Goal: Task Accomplishment & Management: Complete application form

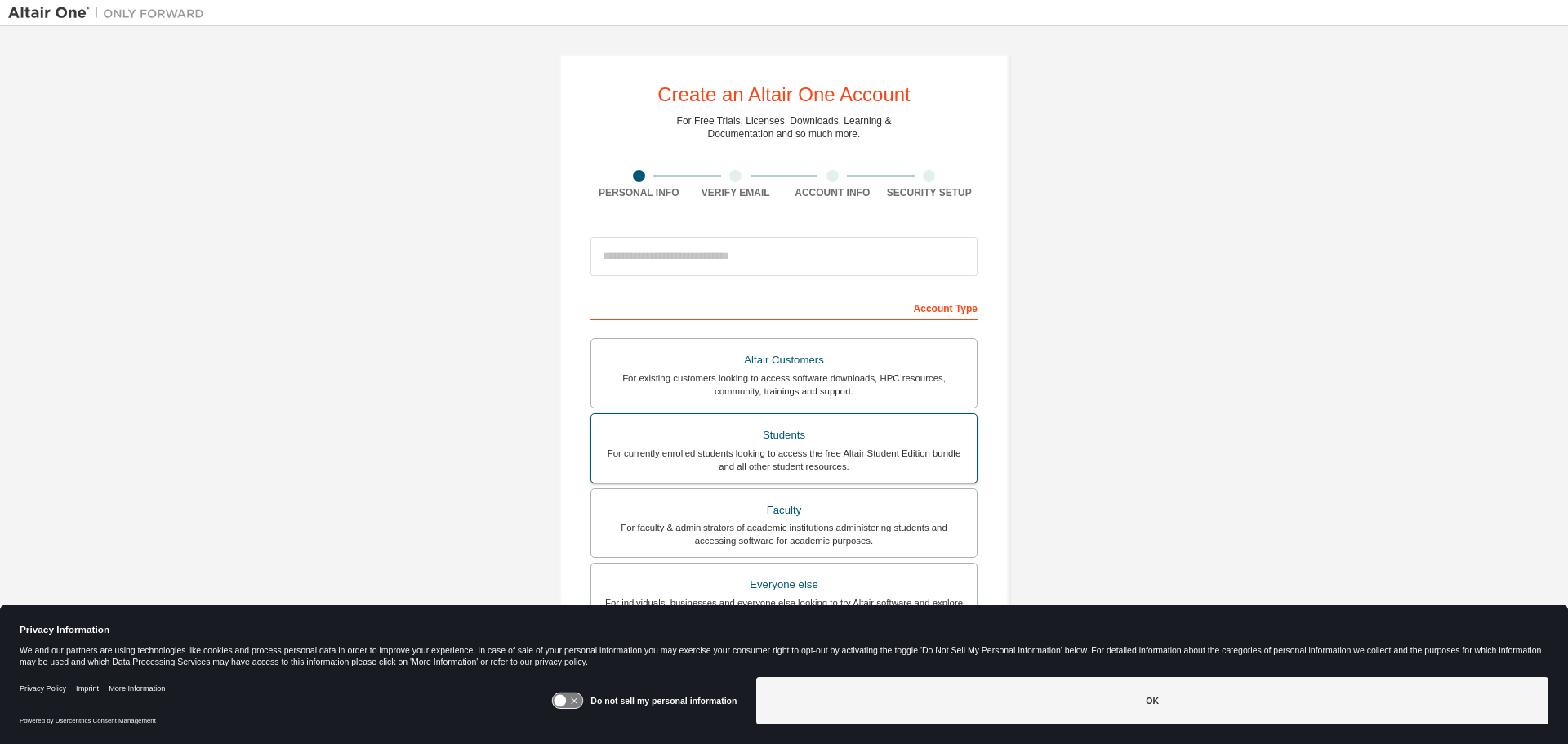
click at [797, 454] on div "For currently enrolled students looking to access the free Altair Student Editi…" at bounding box center [784, 460] width 366 height 26
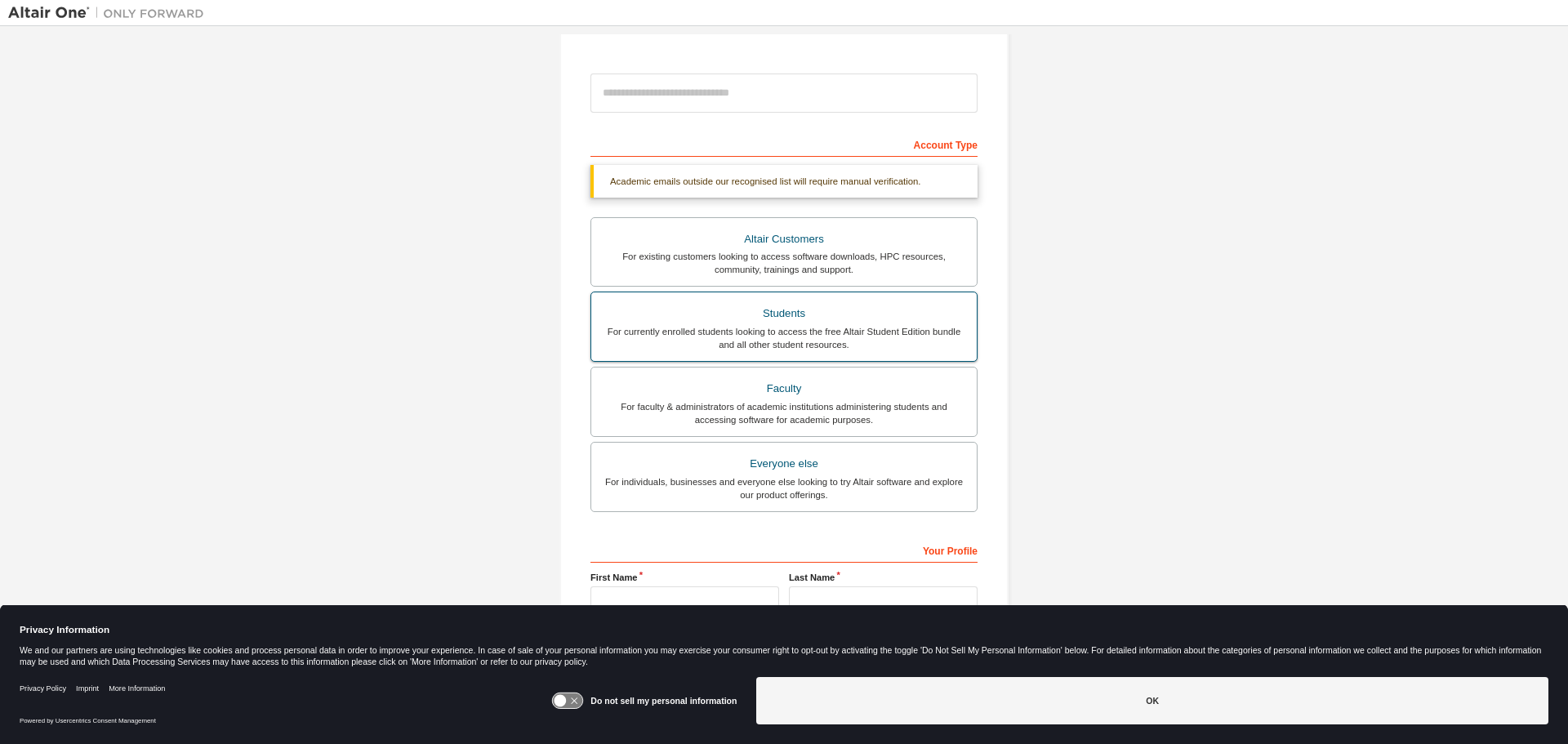
scroll to position [253, 0]
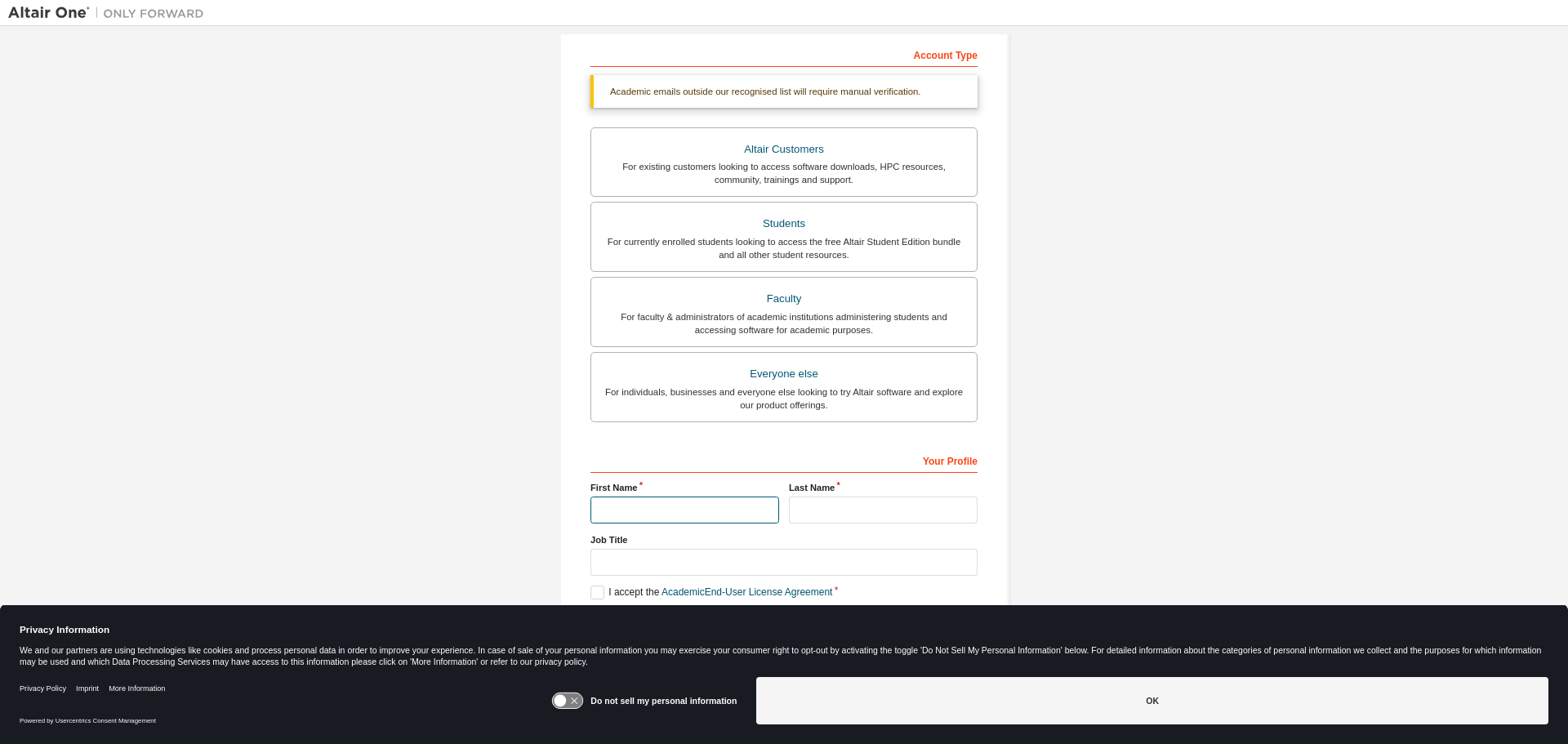
click at [708, 509] on input "text" at bounding box center [684, 510] width 189 height 27
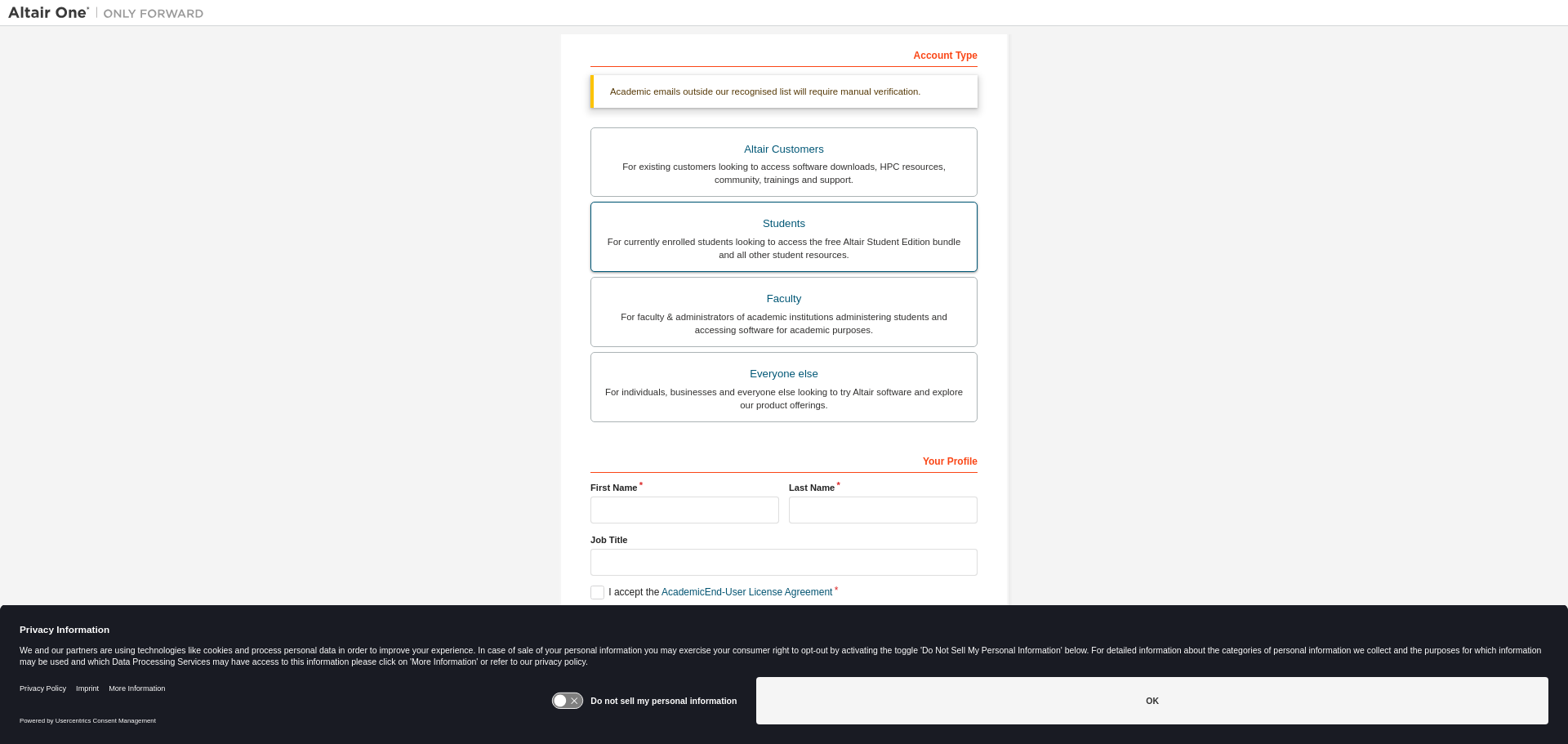
click at [817, 229] on div "Students" at bounding box center [784, 223] width 366 height 23
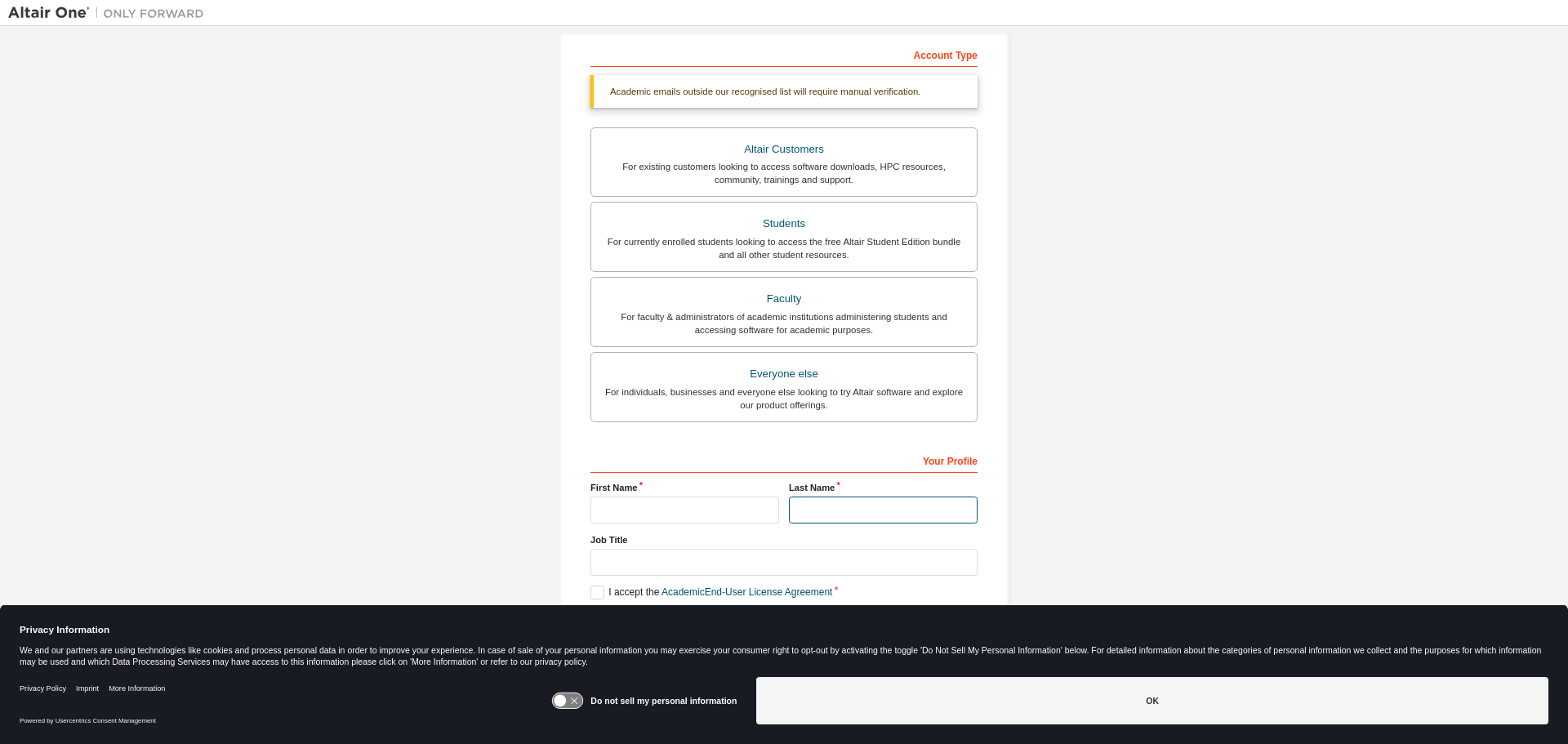
click at [840, 511] on input "text" at bounding box center [884, 510] width 189 height 27
click at [596, 595] on label "I accept the Academic End-User License Agreement" at bounding box center [710, 592] width 242 height 14
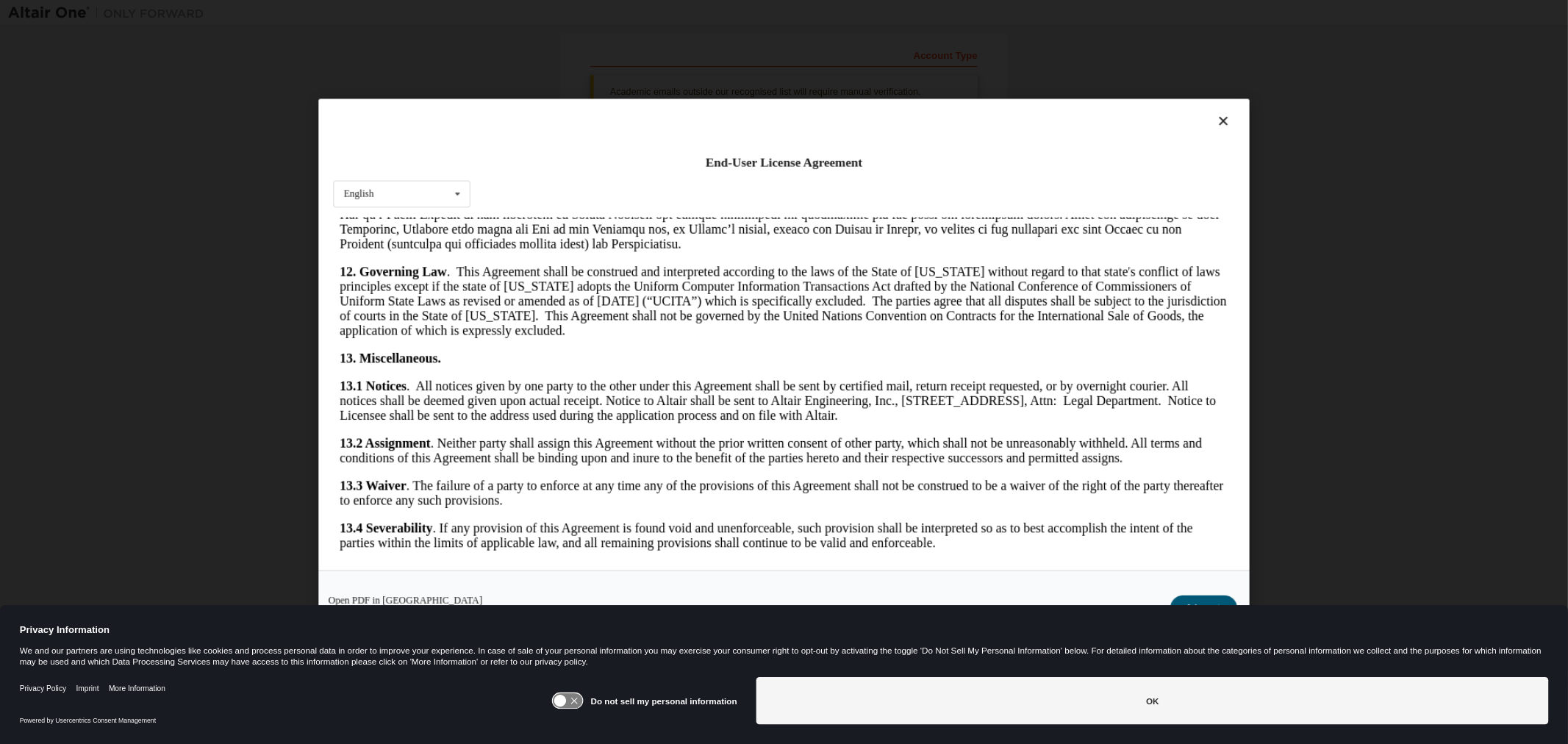
scroll to position [2218, 0]
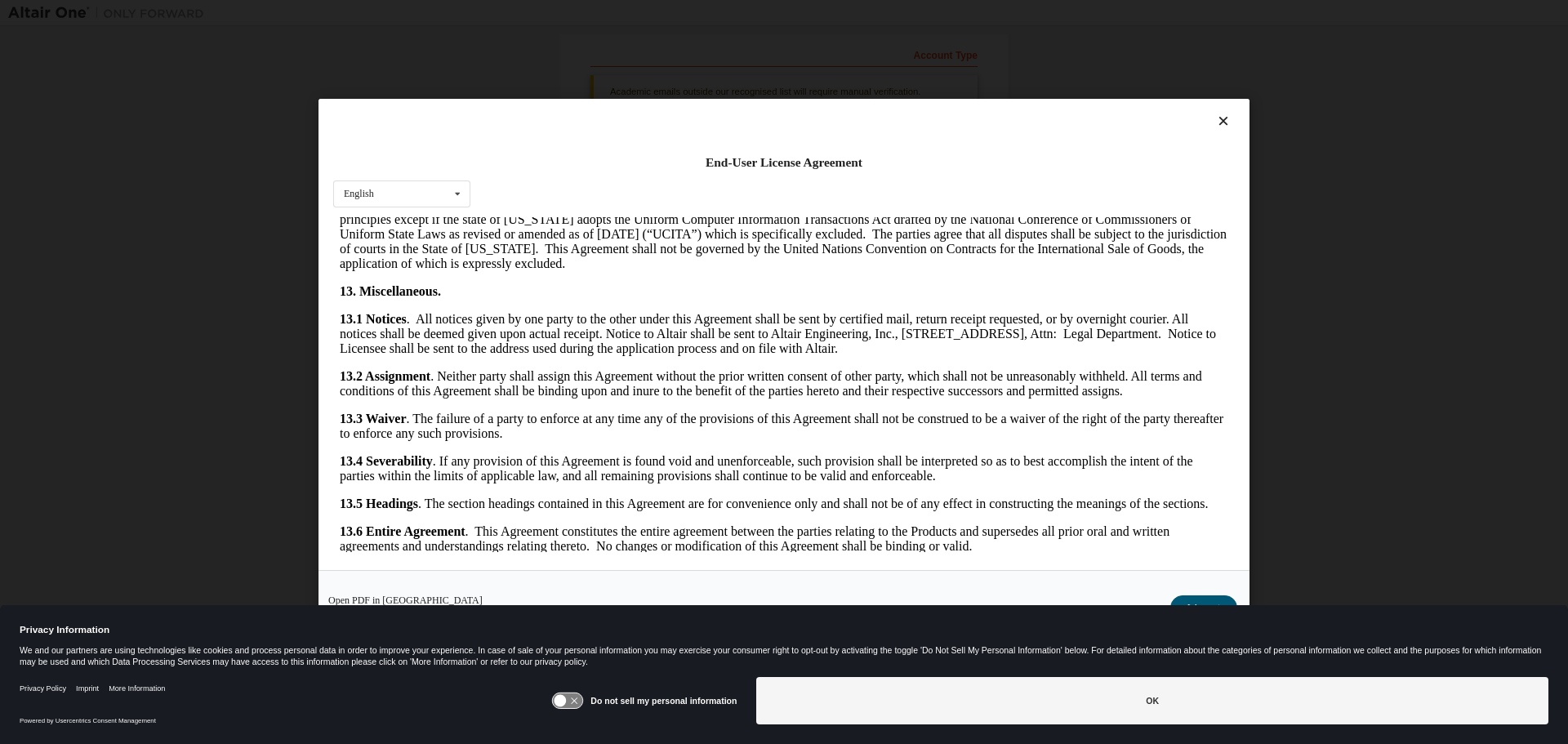
drag, startPoint x: 1231, startPoint y: 247, endPoint x: 1615, endPoint y: 838, distance: 704.8
click at [182, 520] on div "End-User License Agreement English English Open PDF in New Tab I Accept" at bounding box center [784, 372] width 1568 height 744
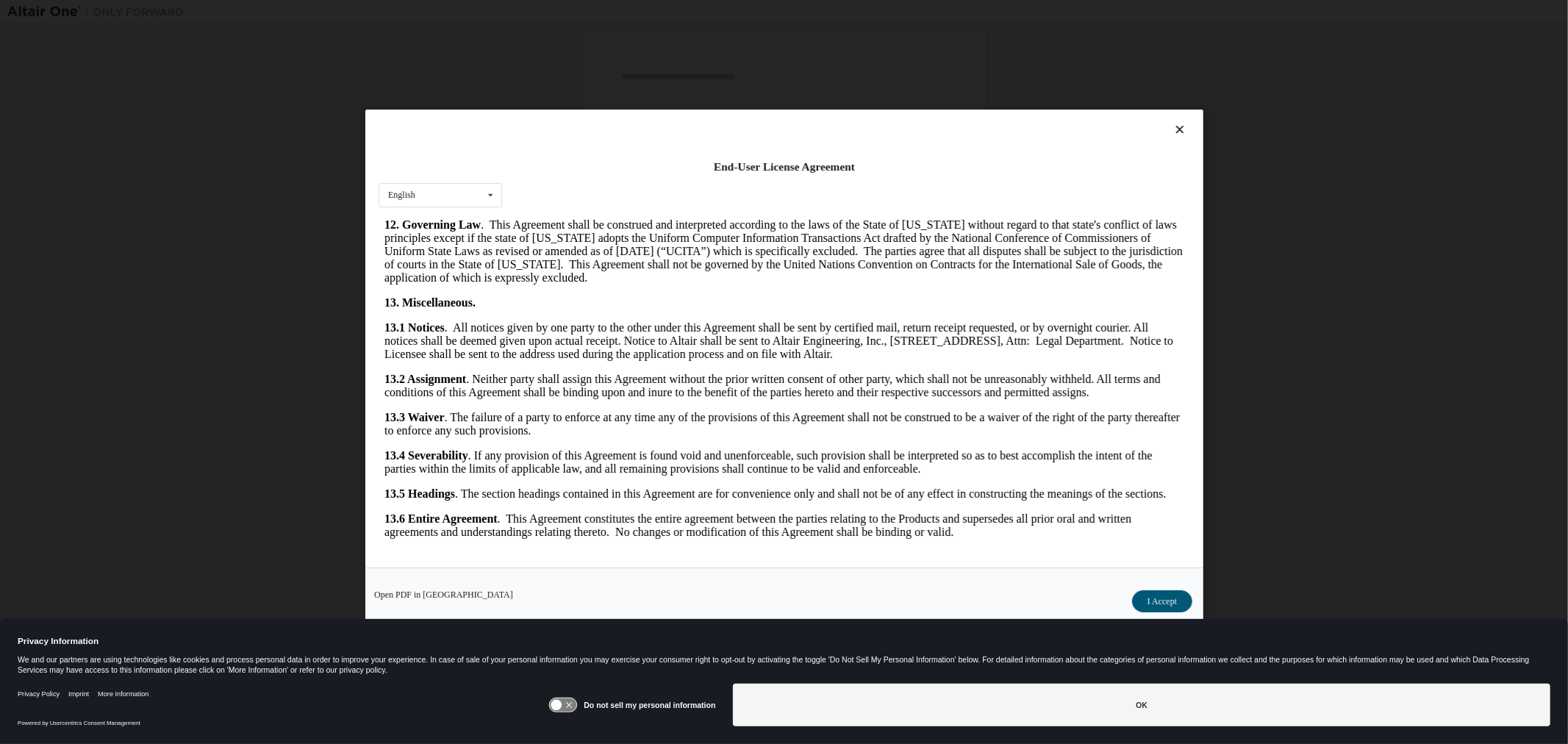
scroll to position [153, 0]
drag, startPoint x: 1170, startPoint y: 599, endPoint x: 1201, endPoint y: 586, distance: 33.6
click at [1170, 599] on button "I Accept" at bounding box center [1162, 601] width 60 height 22
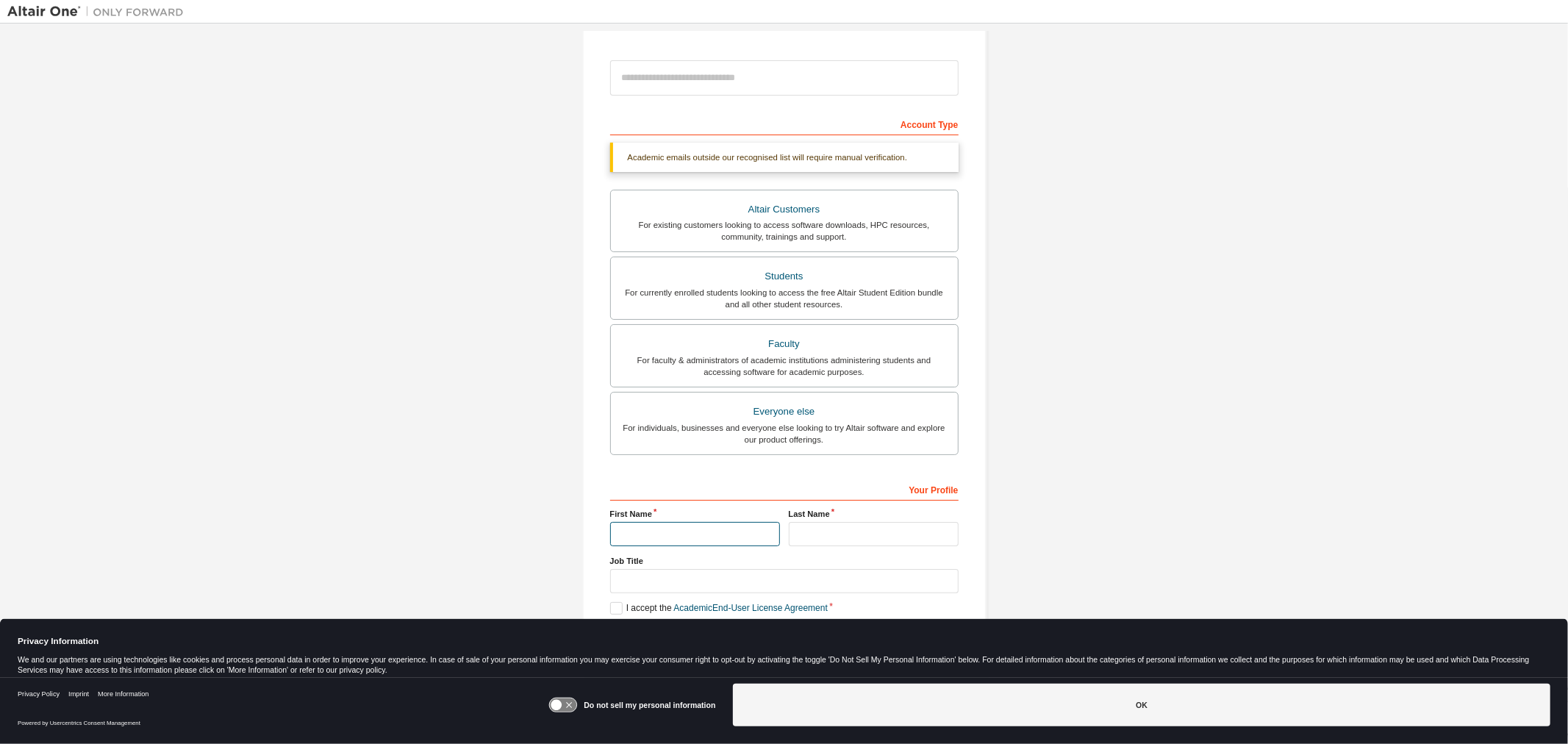
click at [643, 533] on input "text" at bounding box center [696, 534] width 170 height 24
type input "***"
click at [891, 534] on input "text" at bounding box center [874, 534] width 170 height 24
type input "**"
click at [714, 588] on input "text" at bounding box center [785, 581] width 349 height 24
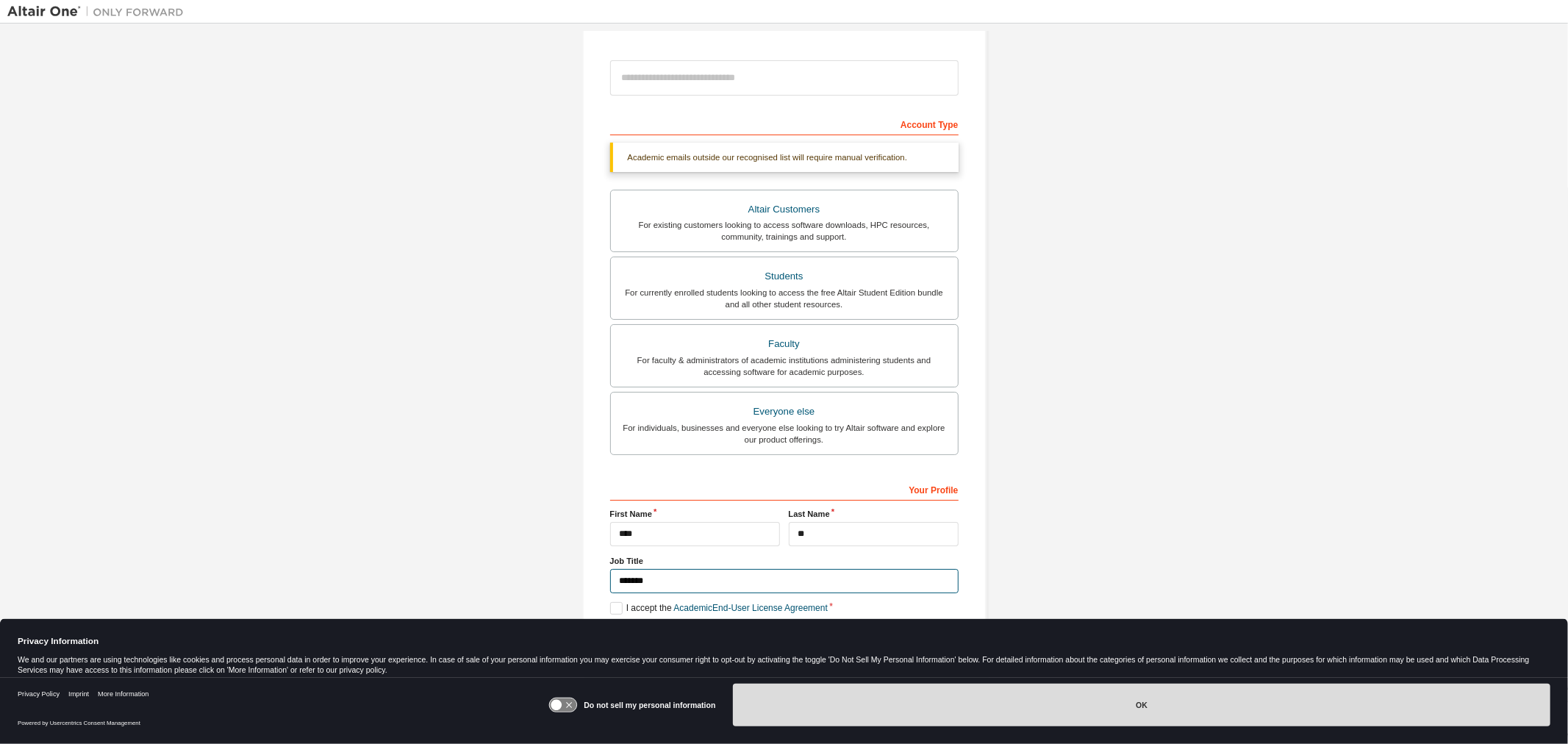
type input "*******"
click at [1120, 669] on button "OK" at bounding box center [1142, 705] width 817 height 43
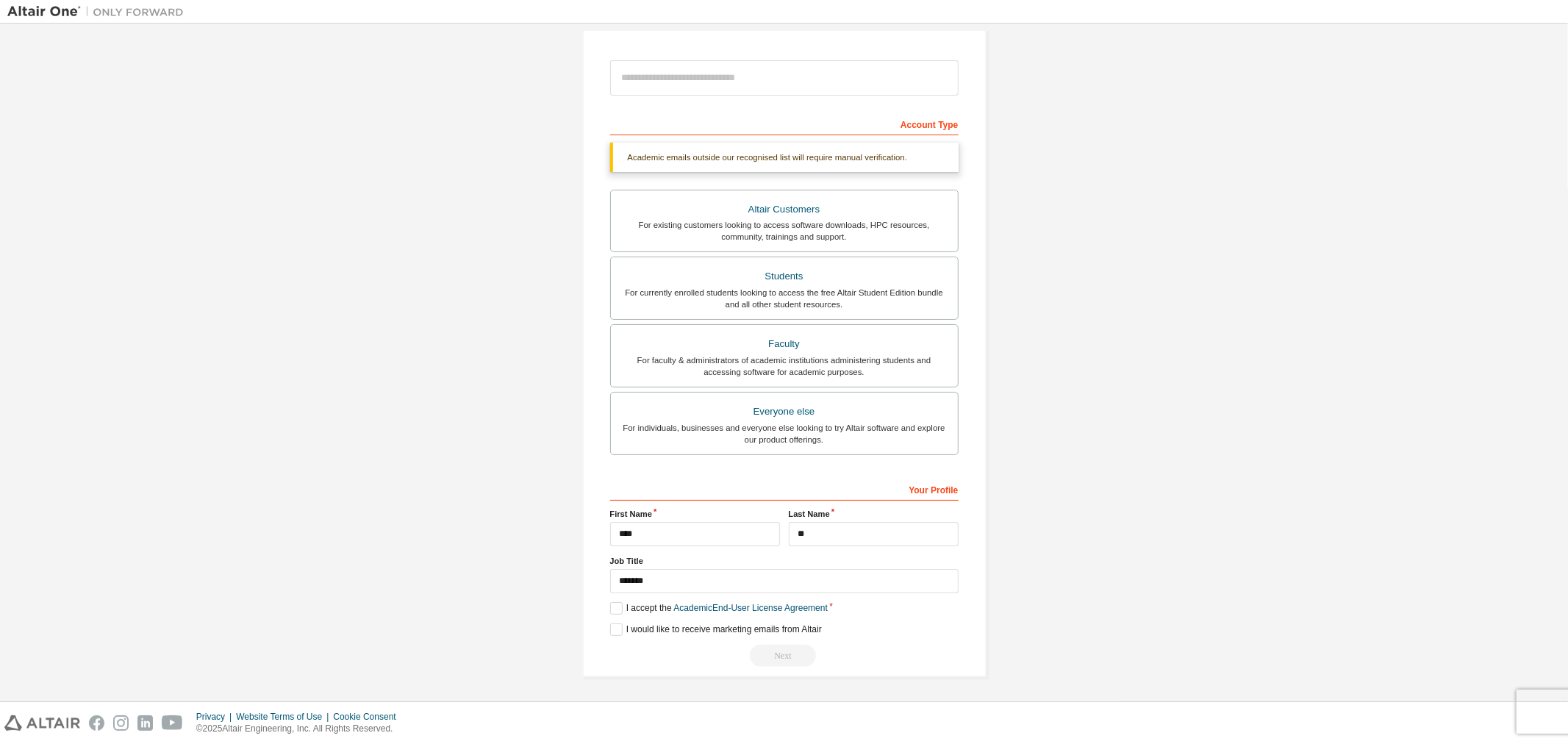
click at [777, 656] on div "Next" at bounding box center [785, 656] width 349 height 22
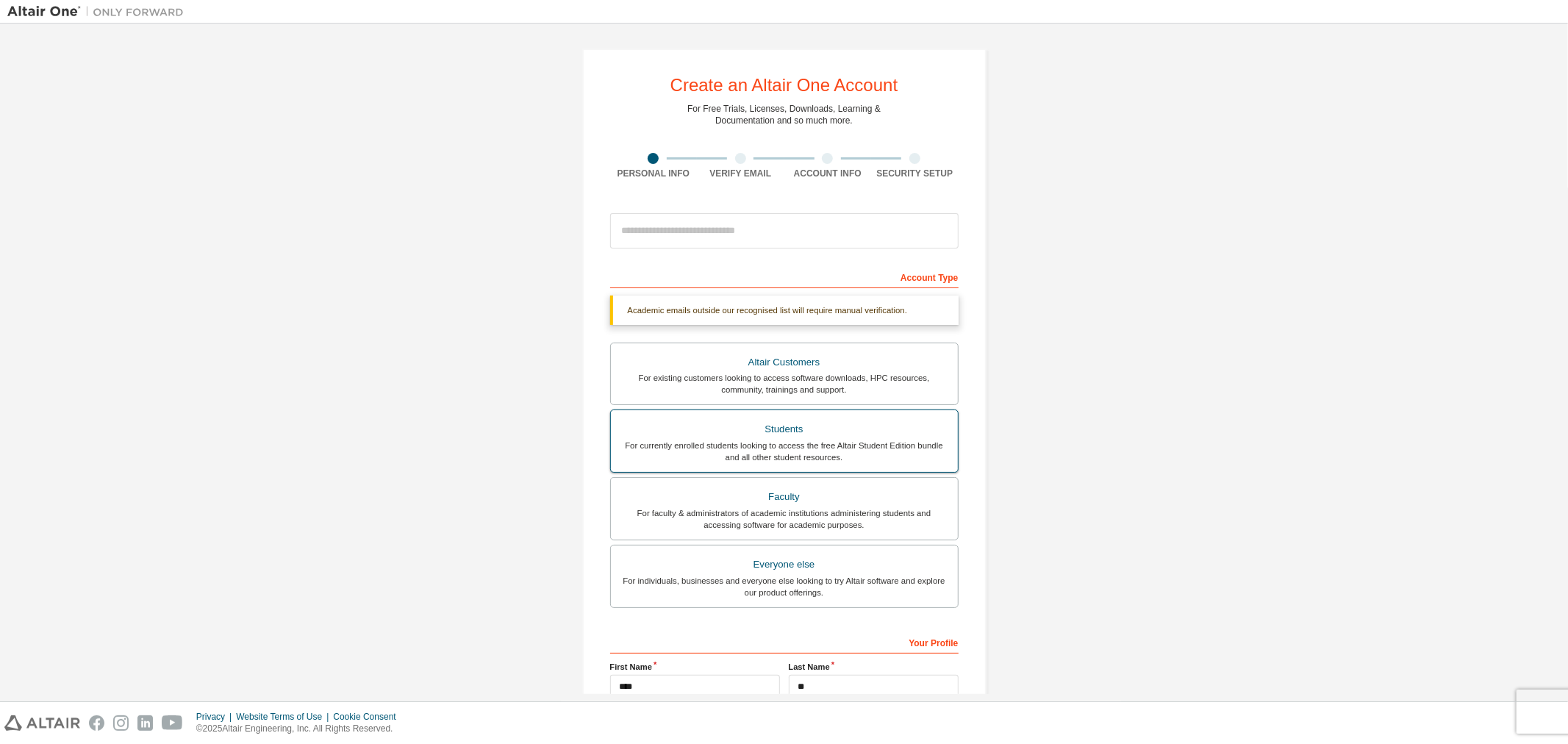
click at [812, 442] on div "For currently enrolled students looking to access the free Altair Student Editi…" at bounding box center [784, 451] width 329 height 23
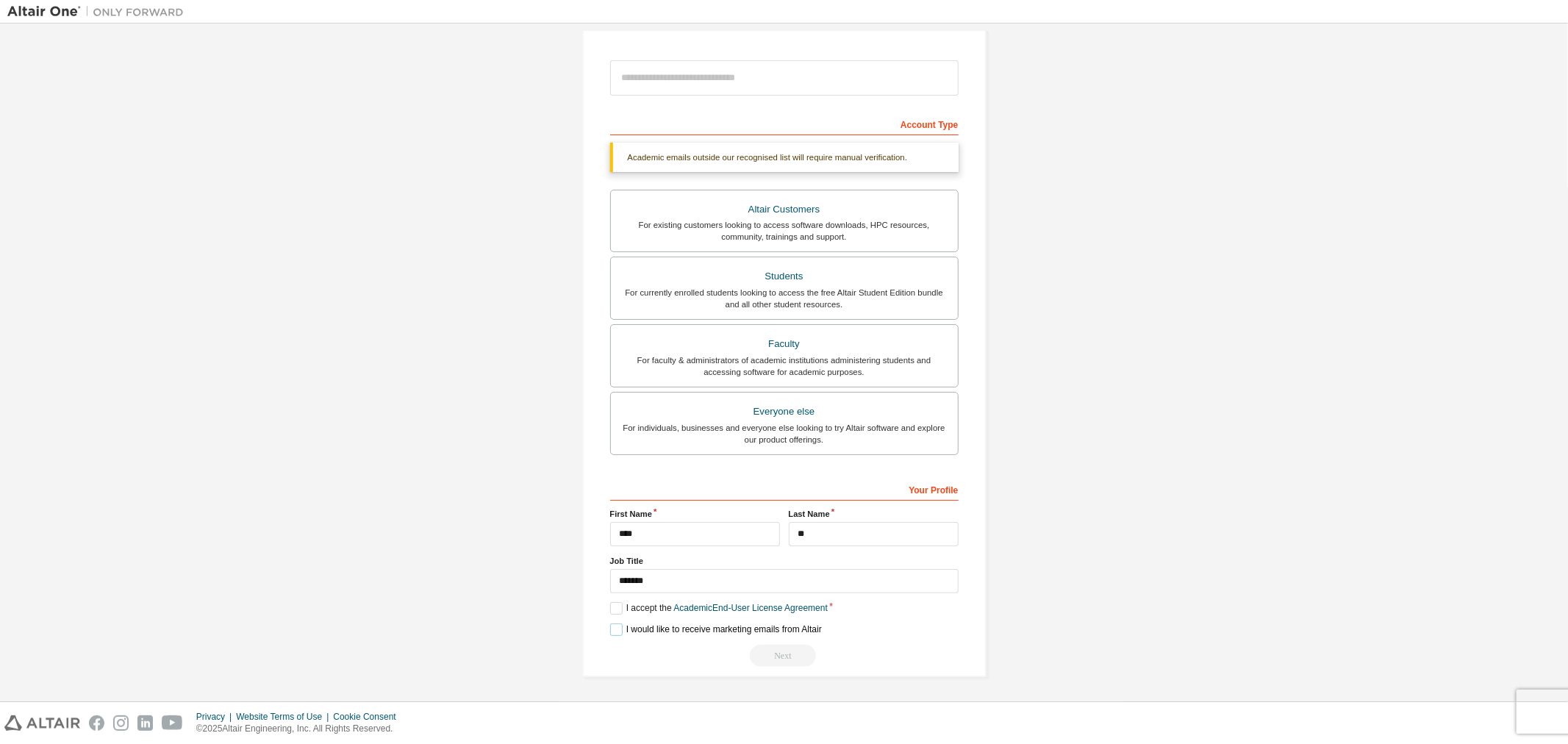
click at [618, 631] on label "I would like to receive marketing emails from Altair" at bounding box center [716, 630] width 212 height 13
click at [778, 656] on div "Next" at bounding box center [785, 656] width 349 height 22
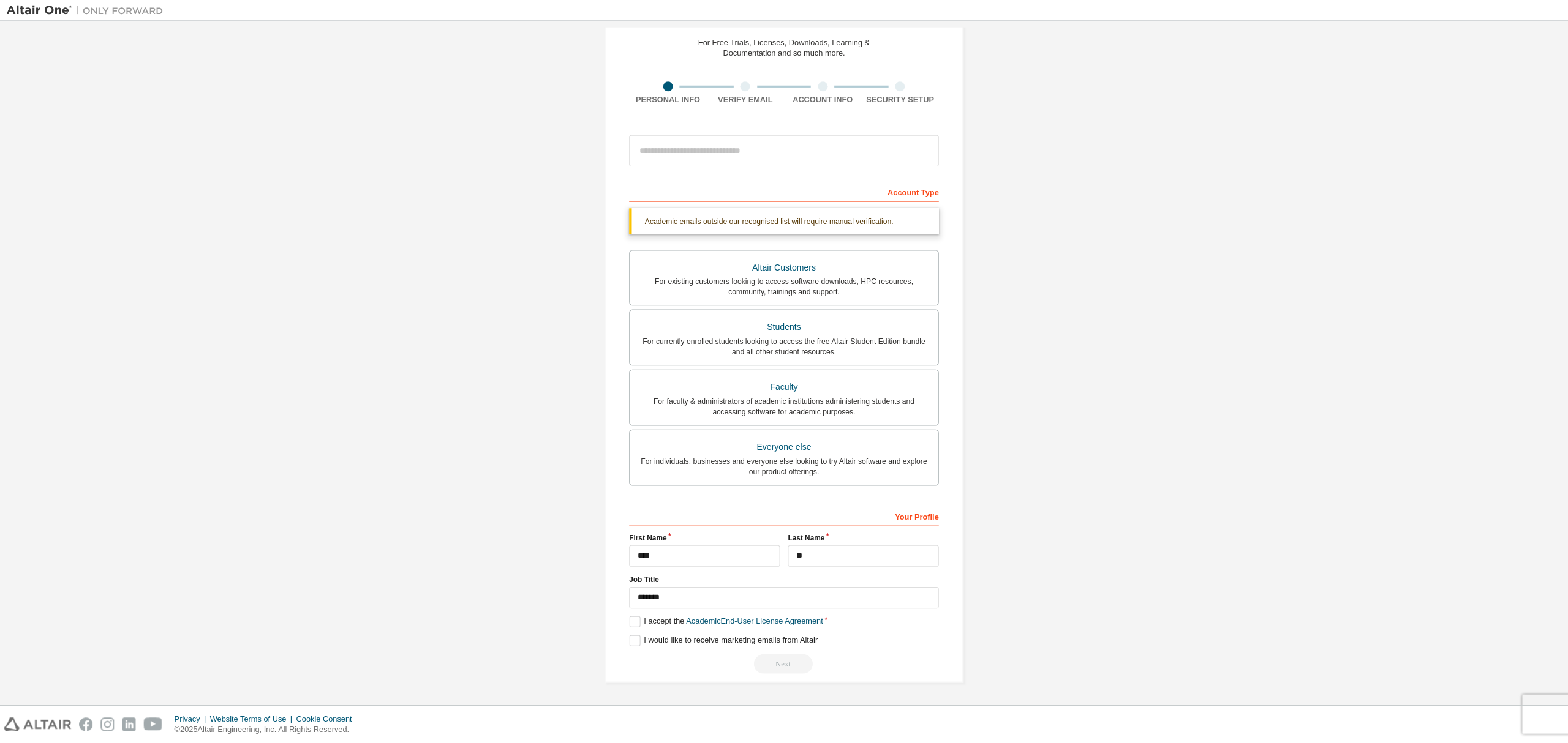
scroll to position [6, 0]
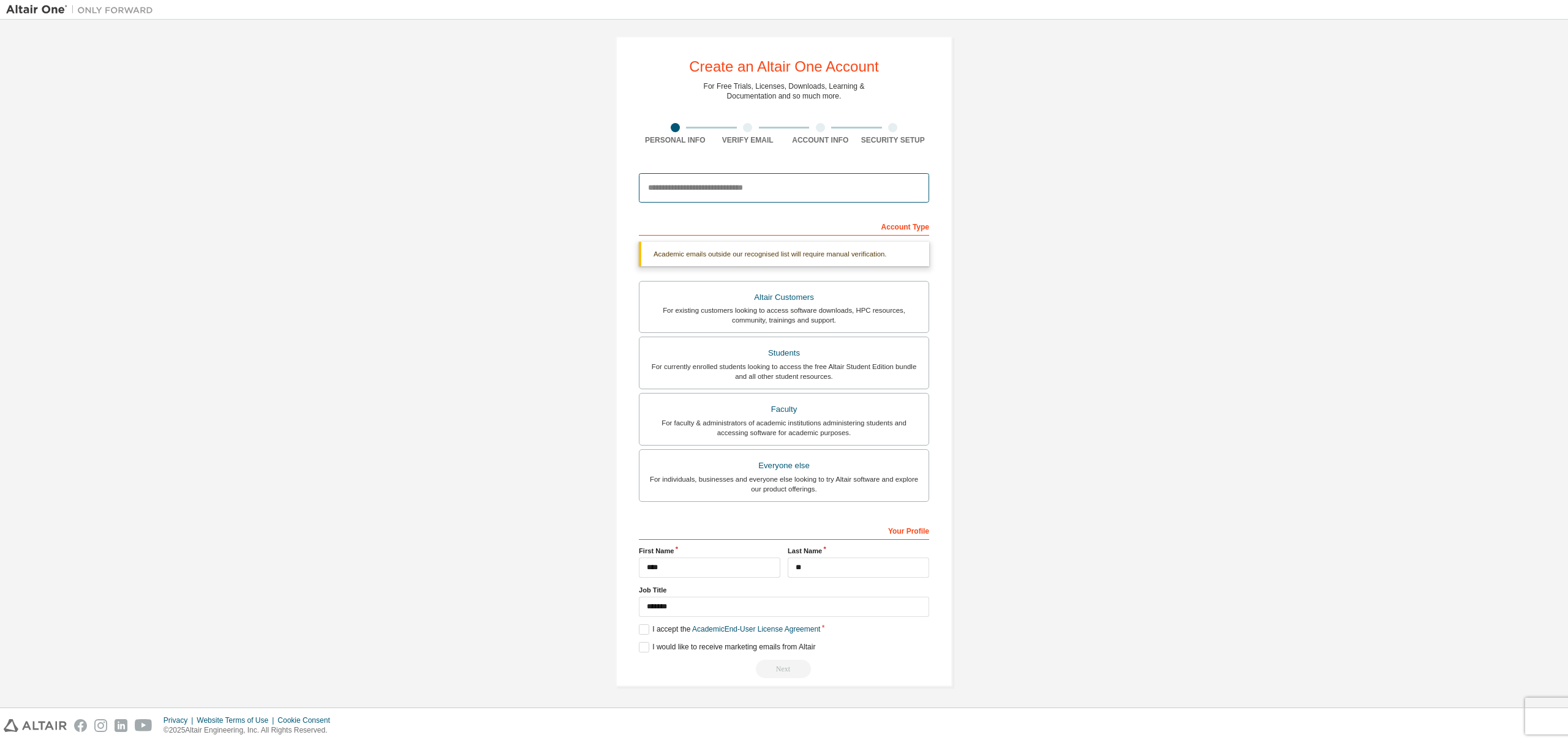
click at [718, 179] on input "email" at bounding box center [784, 187] width 290 height 29
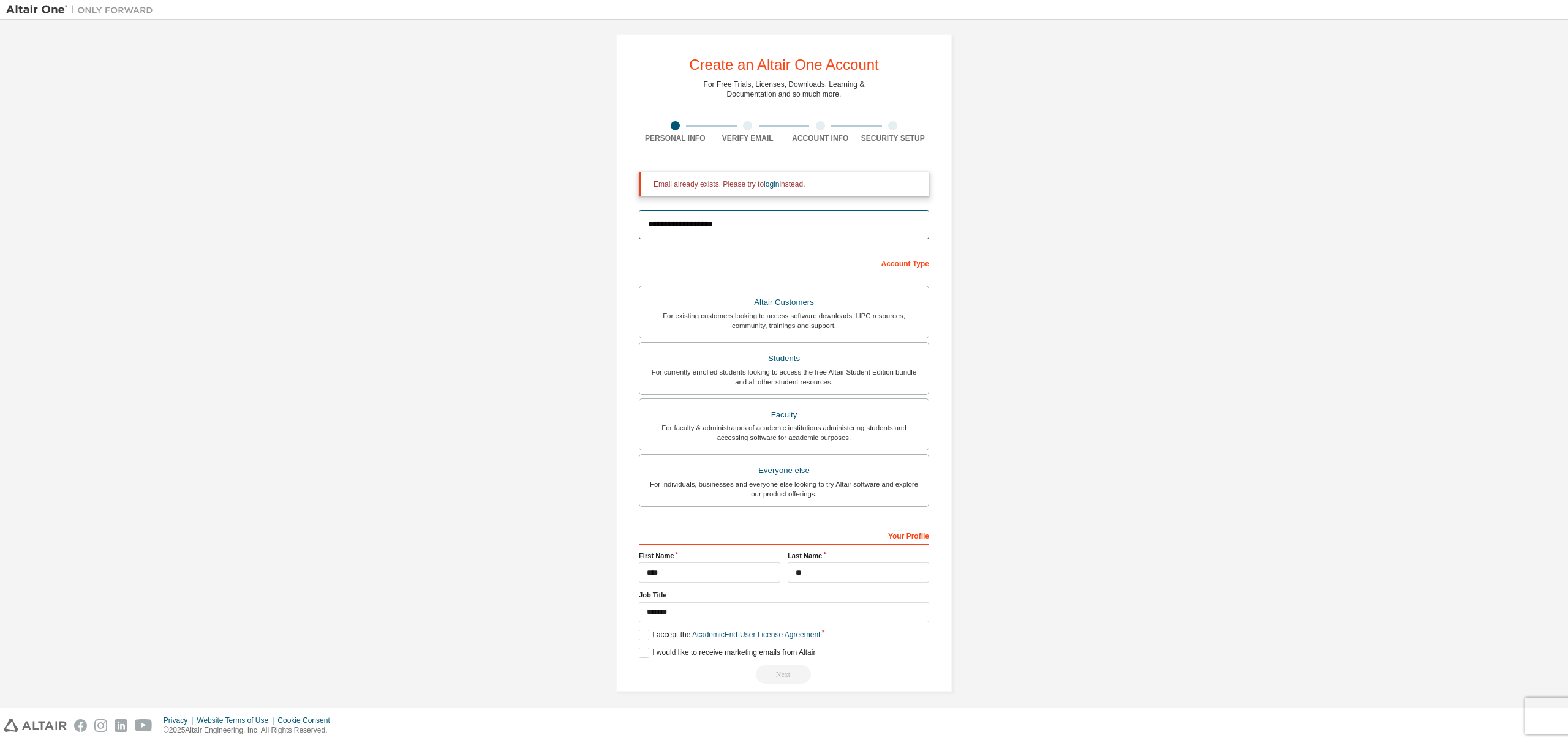
scroll to position [13, 0]
type input "**********"
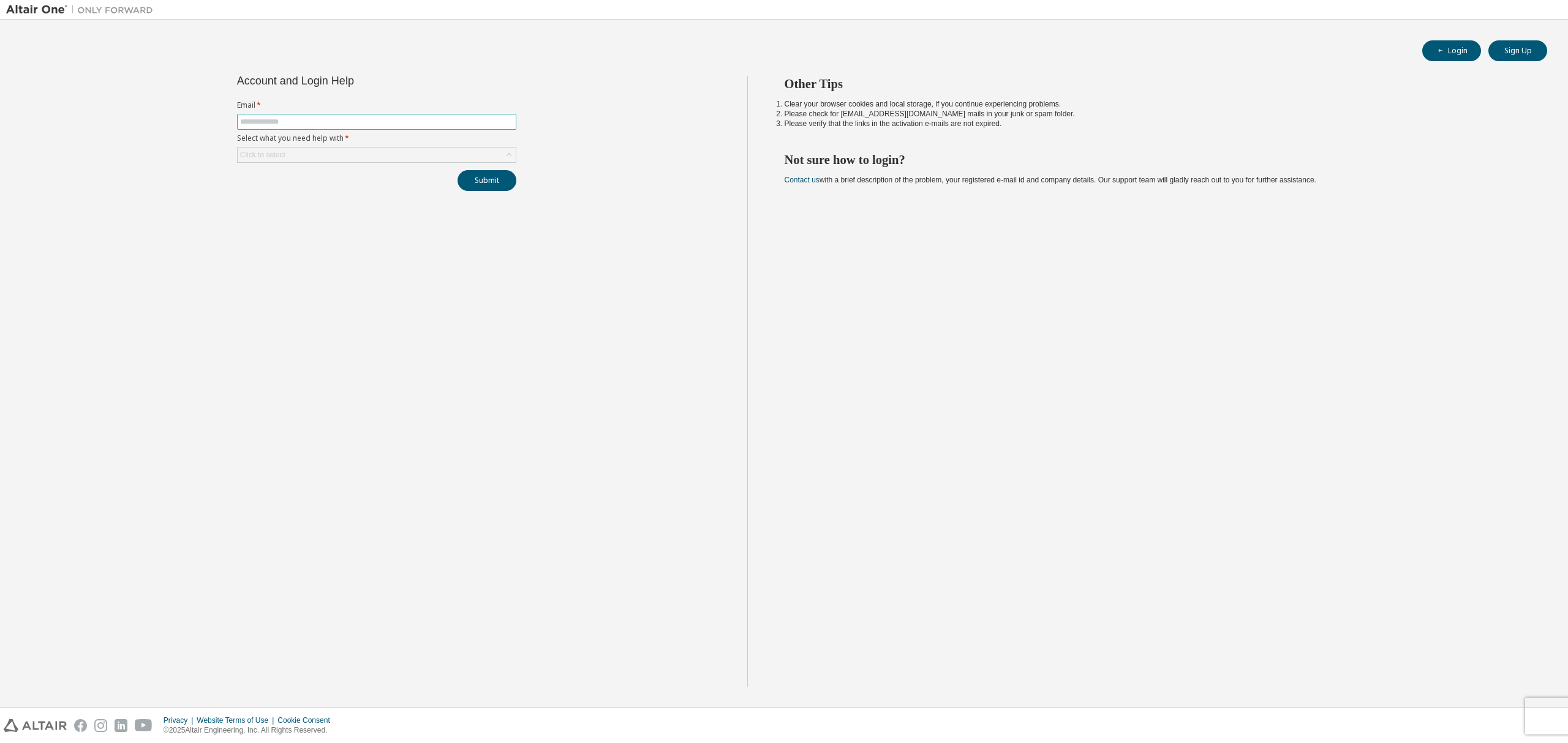
click at [321, 121] on input "text" at bounding box center [377, 122] width 273 height 10
type input "**********"
click at [395, 155] on div "Click to select" at bounding box center [377, 154] width 278 height 15
click at [292, 189] on li "I forgot my password" at bounding box center [376, 190] width 275 height 16
click at [485, 182] on button "Submit" at bounding box center [487, 181] width 59 height 21
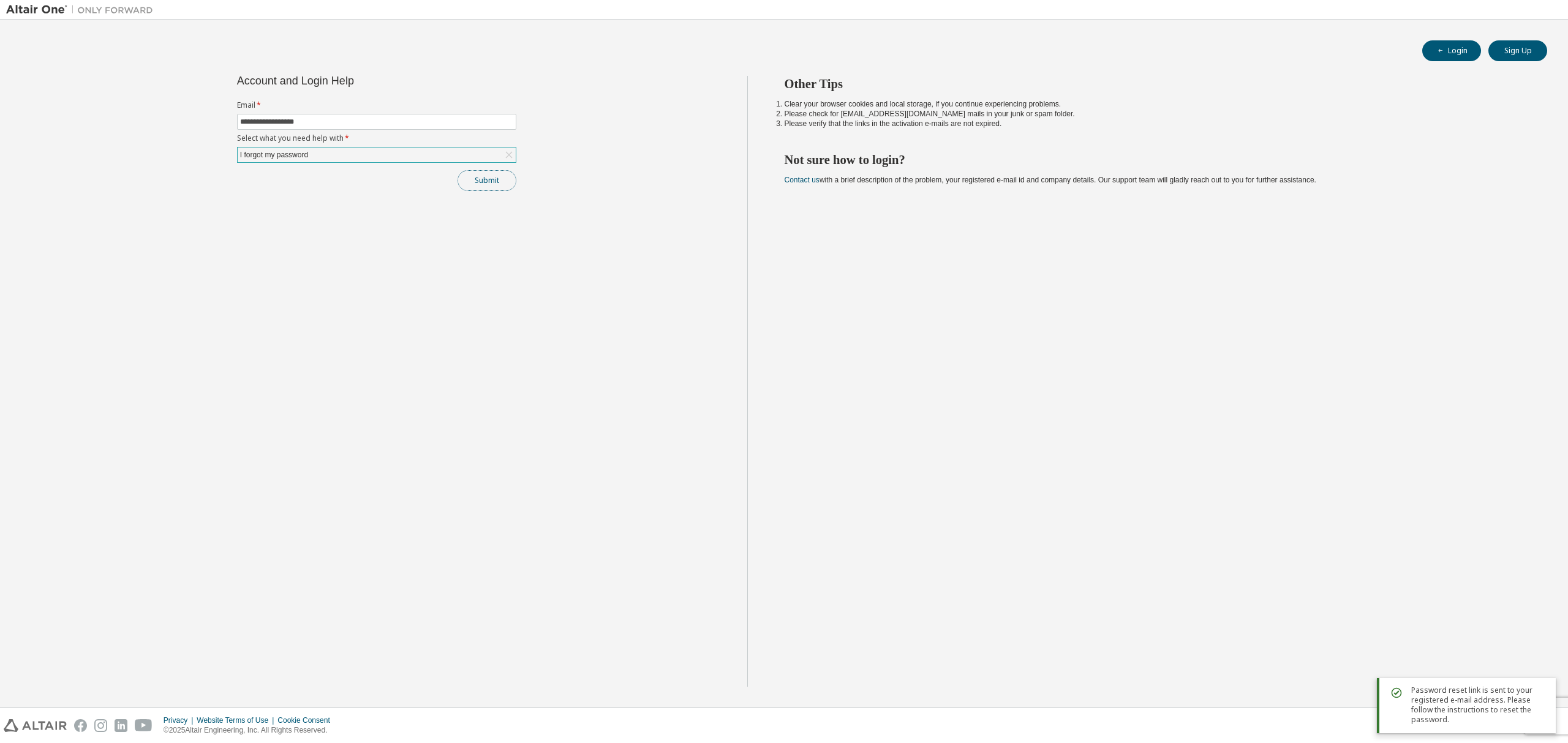
click at [486, 181] on button "Submit" at bounding box center [487, 181] width 59 height 21
